Goal: Transaction & Acquisition: Purchase product/service

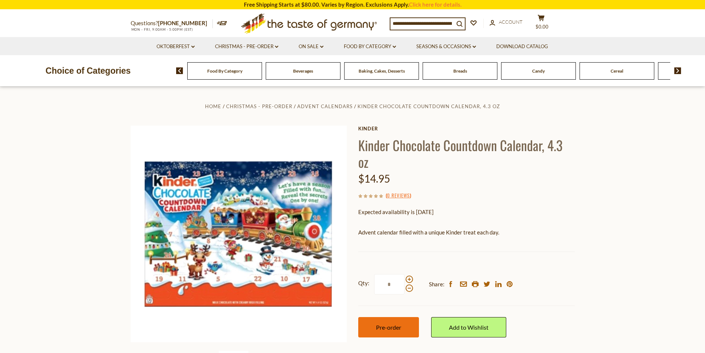
click at [393, 332] on button "Pre-order" at bounding box center [388, 327] width 61 height 20
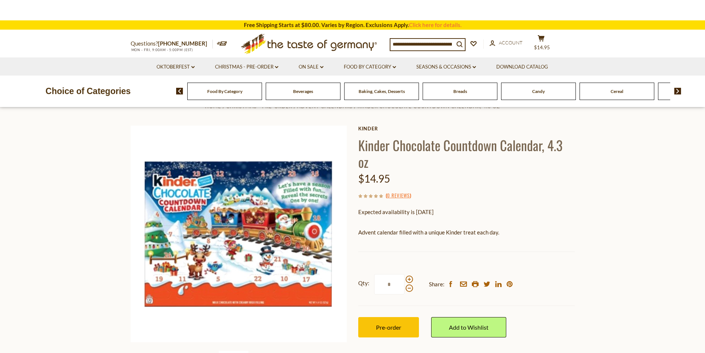
click at [437, 44] on input at bounding box center [423, 44] width 64 height 10
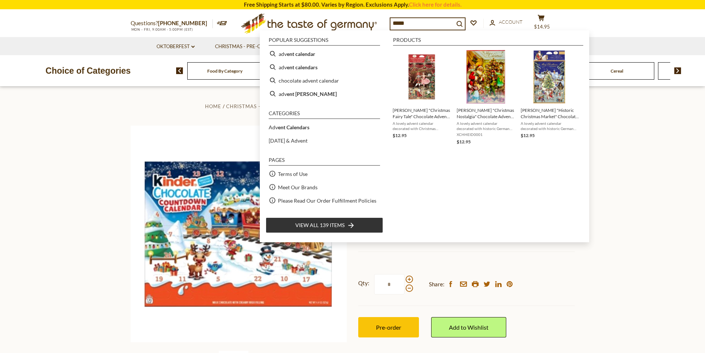
type input "******"
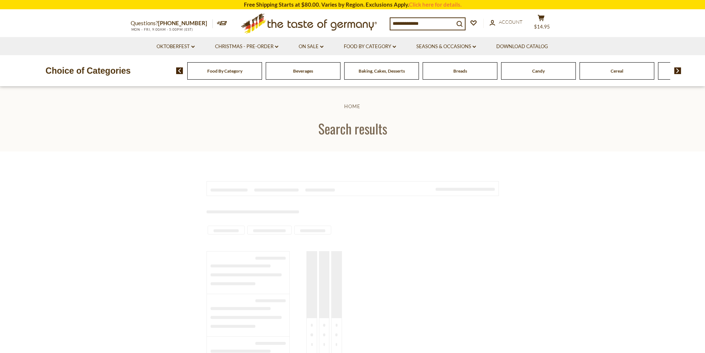
type input "******"
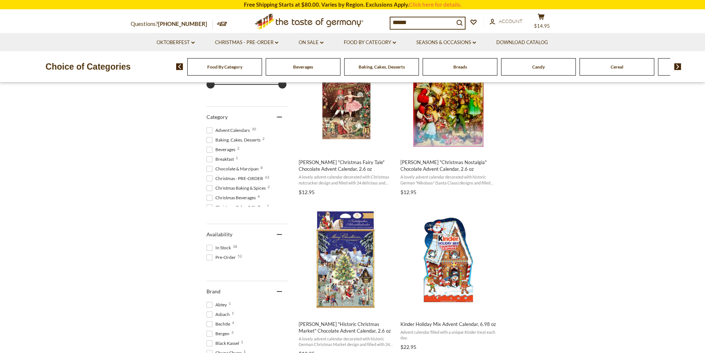
scroll to position [111, 0]
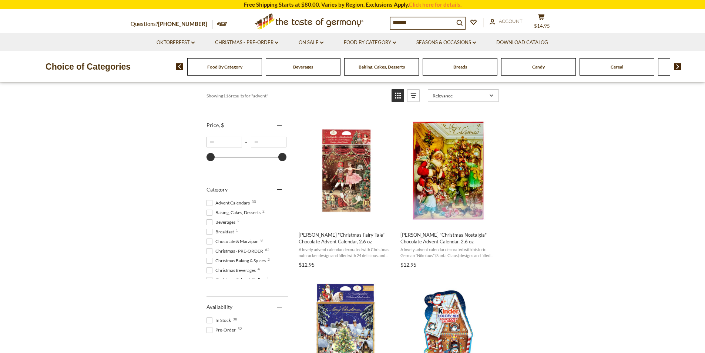
click at [210, 213] on span at bounding box center [210, 213] width 6 height 6
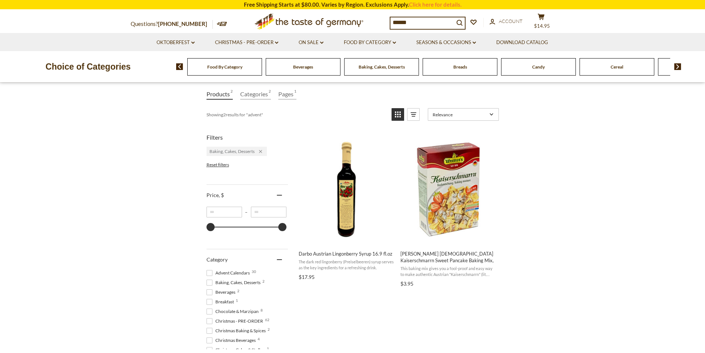
scroll to position [111, 0]
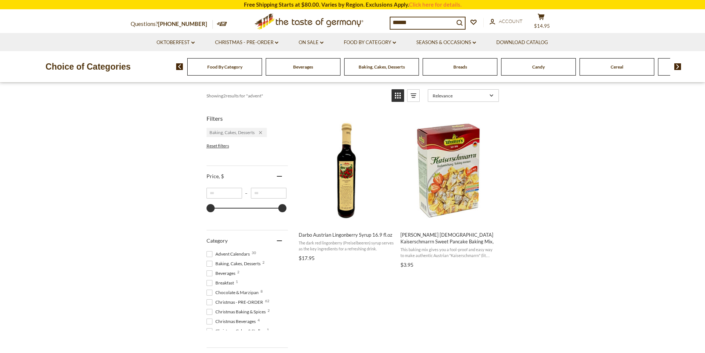
click at [209, 263] on span at bounding box center [210, 264] width 6 height 6
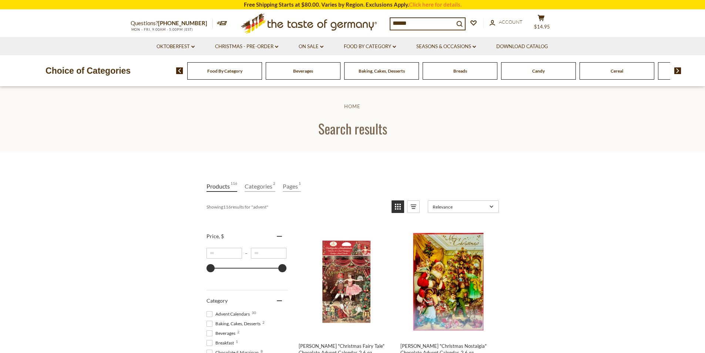
scroll to position [74, 0]
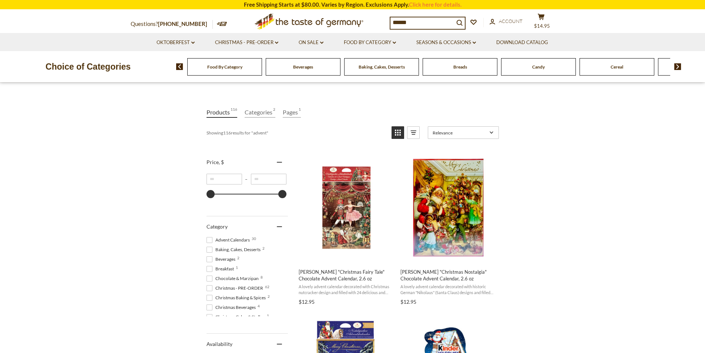
click at [211, 240] on span at bounding box center [210, 240] width 6 height 6
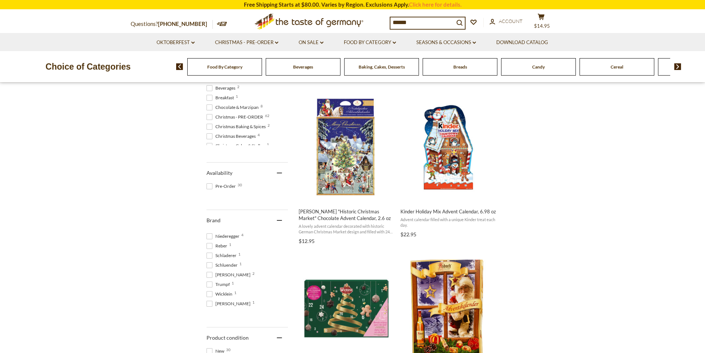
scroll to position [47, 0]
click at [210, 235] on span at bounding box center [210, 235] width 6 height 6
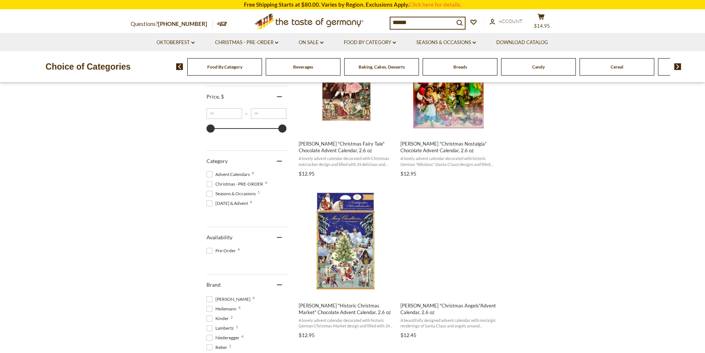
scroll to position [296, 0]
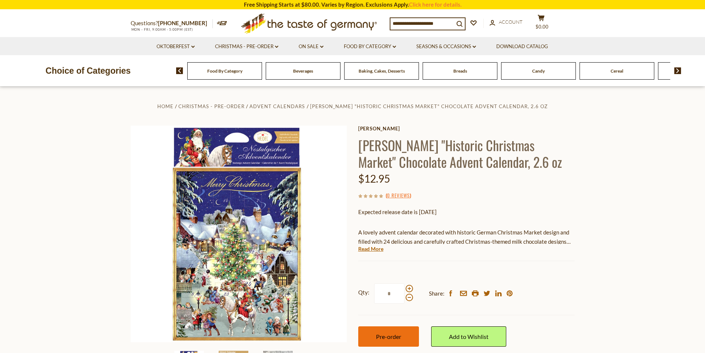
click at [383, 331] on button "Pre-order" at bounding box center [388, 336] width 61 height 20
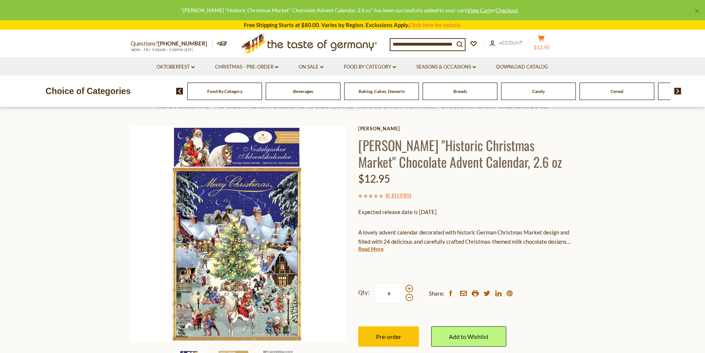
click at [550, 48] on span "$12.95" at bounding box center [542, 47] width 16 height 6
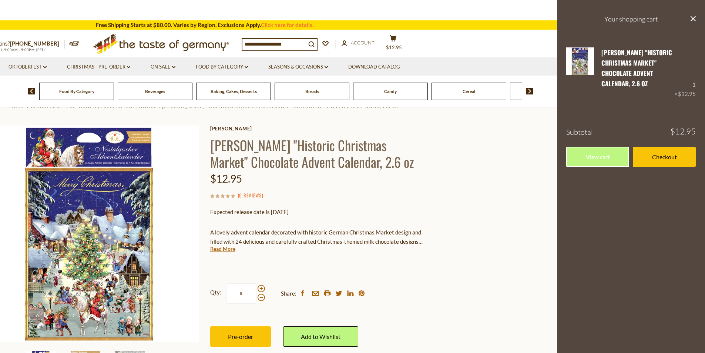
click at [288, 43] on input at bounding box center [274, 44] width 64 height 10
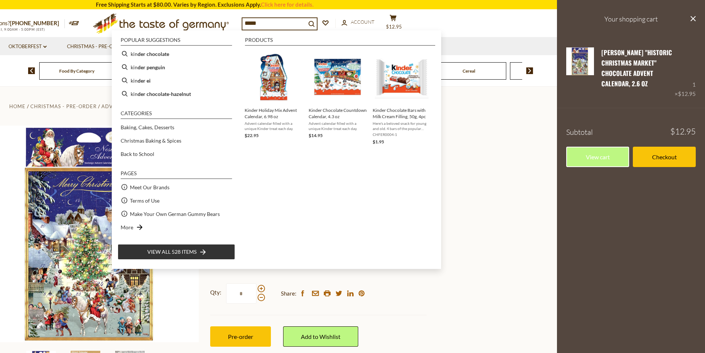
type input "******"
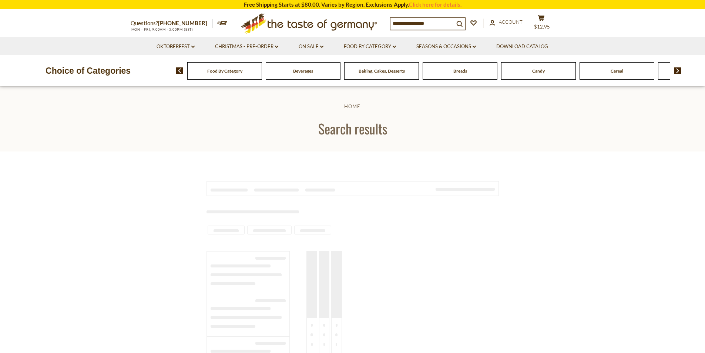
type input "******"
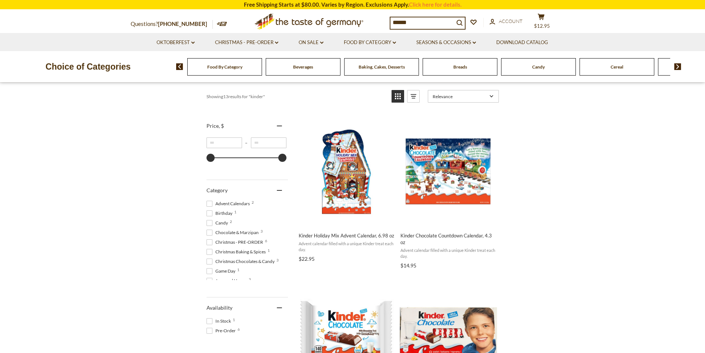
scroll to position [74, 0]
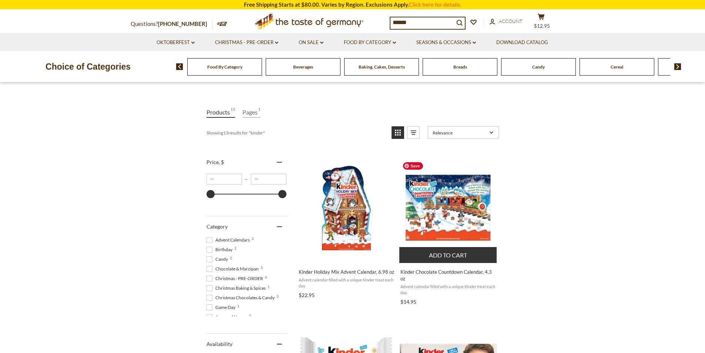
click at [452, 224] on img "Kinder Chocolate Countdown Calendar, 4.3 oz" at bounding box center [448, 207] width 98 height 98
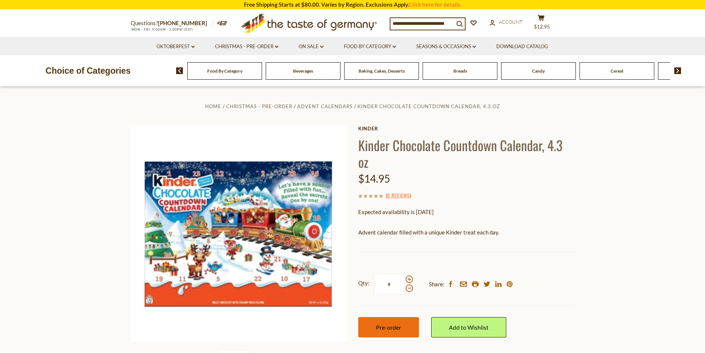
click at [389, 324] on span "Pre-order" at bounding box center [388, 327] width 25 height 7
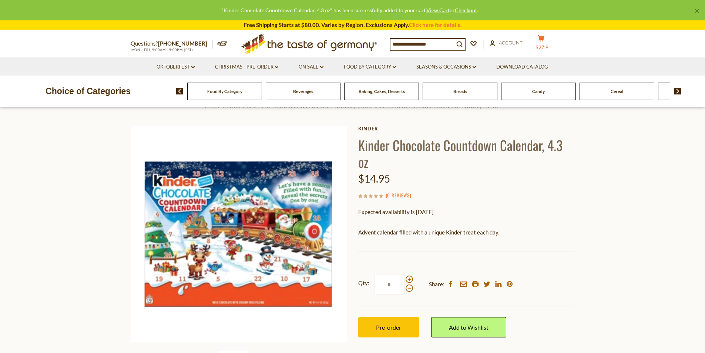
click at [543, 44] on button "cart $27.9" at bounding box center [541, 44] width 22 height 19
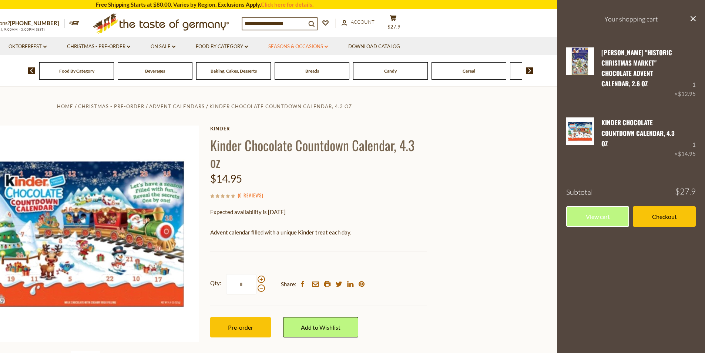
click at [326, 50] on link "Seasons & Occasions dropdown_arrow" at bounding box center [298, 47] width 60 height 8
click at [312, 66] on link "All Seasons & Occasions" at bounding box center [293, 66] width 59 height 7
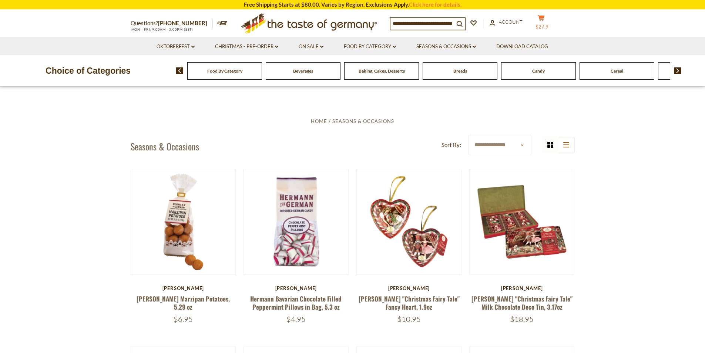
click at [546, 24] on span "$27.9" at bounding box center [542, 27] width 13 height 6
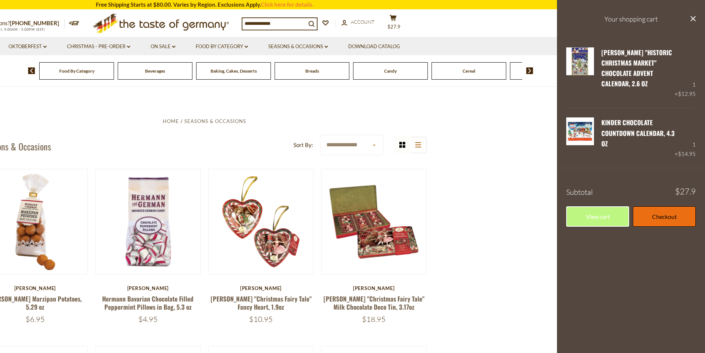
click at [668, 219] on link "Checkout" at bounding box center [664, 216] width 63 height 20
